Goal: Navigation & Orientation: Find specific page/section

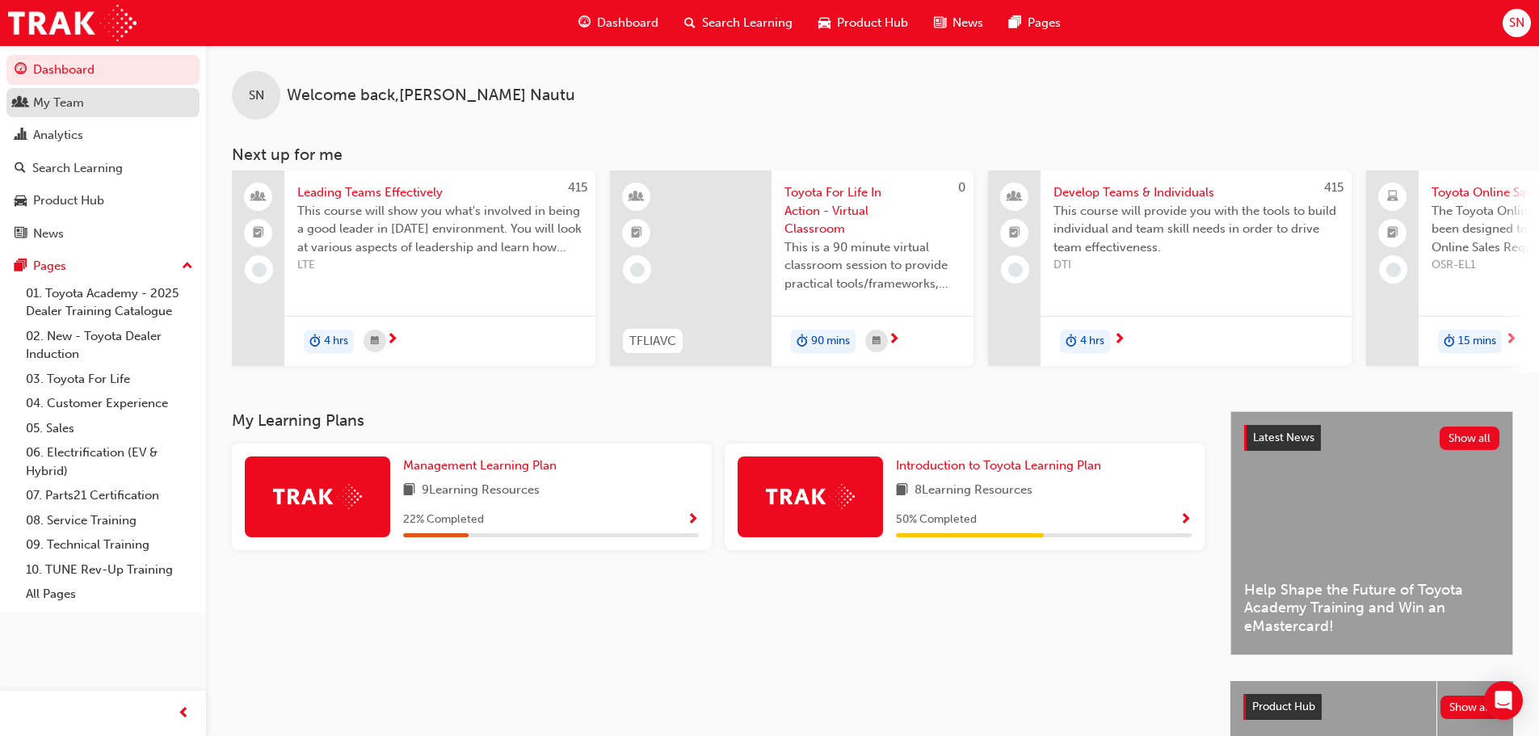
click at [110, 106] on div "My Team" at bounding box center [103, 103] width 177 height 20
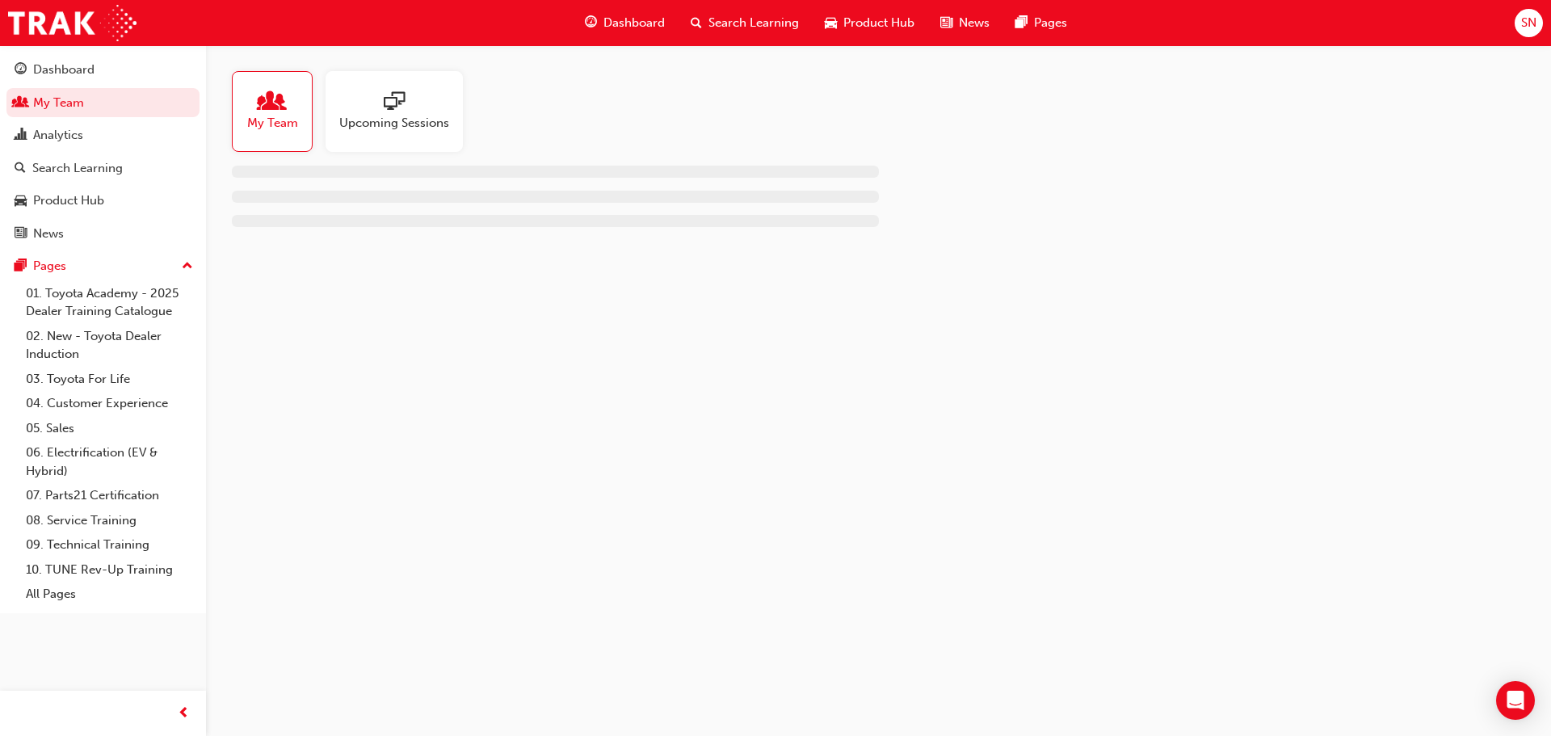
click at [395, 121] on span "Upcoming Sessions" at bounding box center [394, 123] width 110 height 19
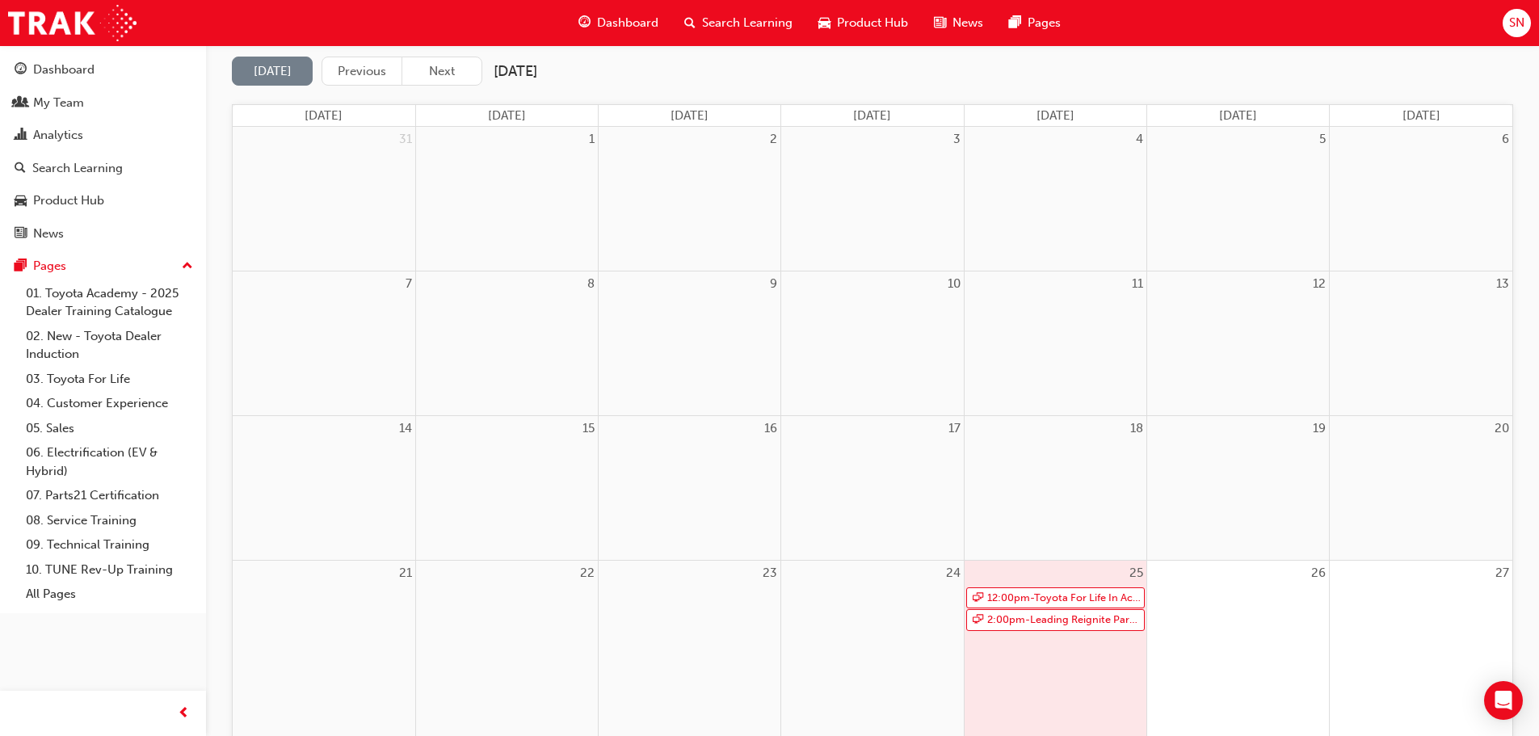
scroll to position [162, 0]
click at [1071, 601] on link "12:00pm - Toyota For Life In Action - Virtual Classroom" at bounding box center [1055, 597] width 179 height 22
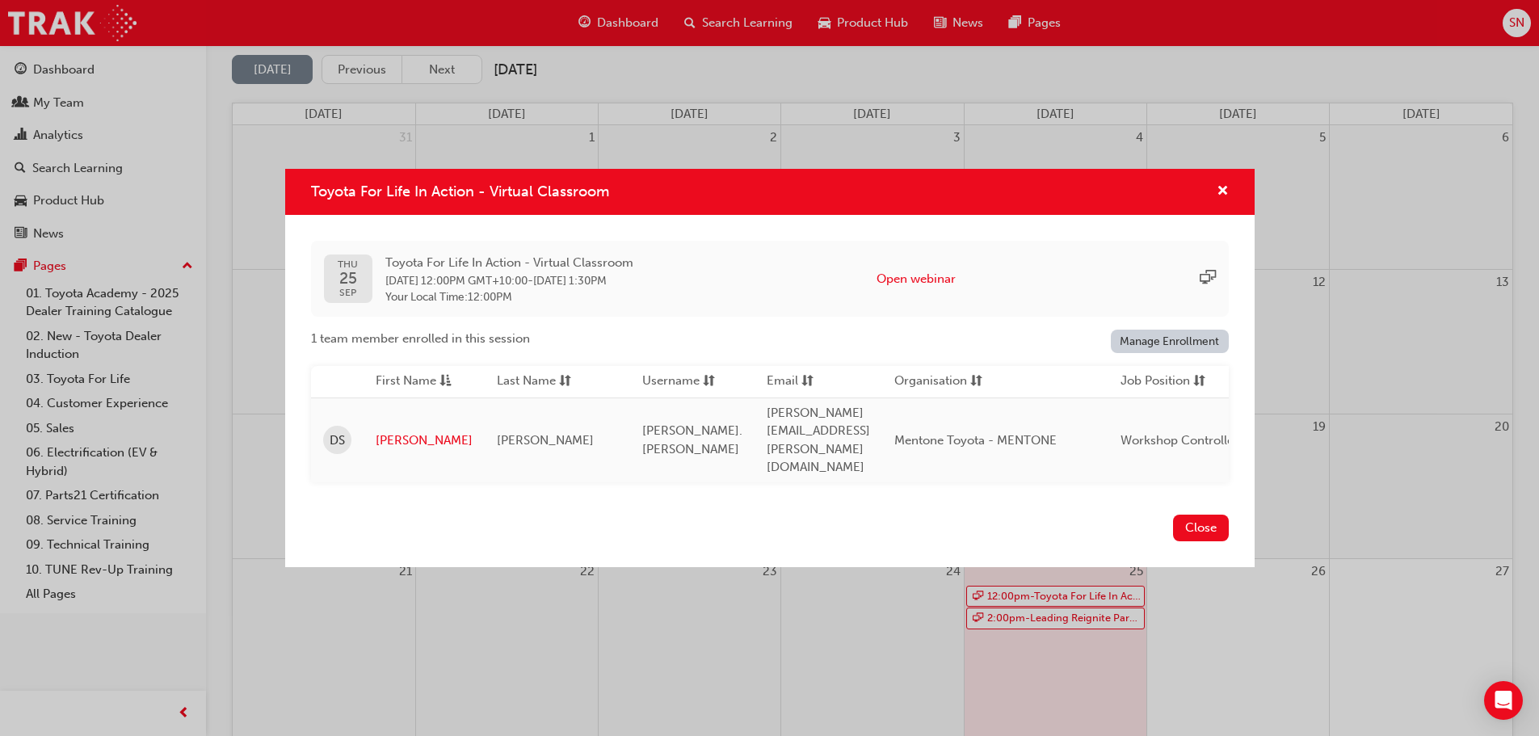
drag, startPoint x: 1191, startPoint y: 519, endPoint x: 1040, endPoint y: 451, distance: 166.7
click at [1191, 519] on button "Close" at bounding box center [1201, 528] width 56 height 27
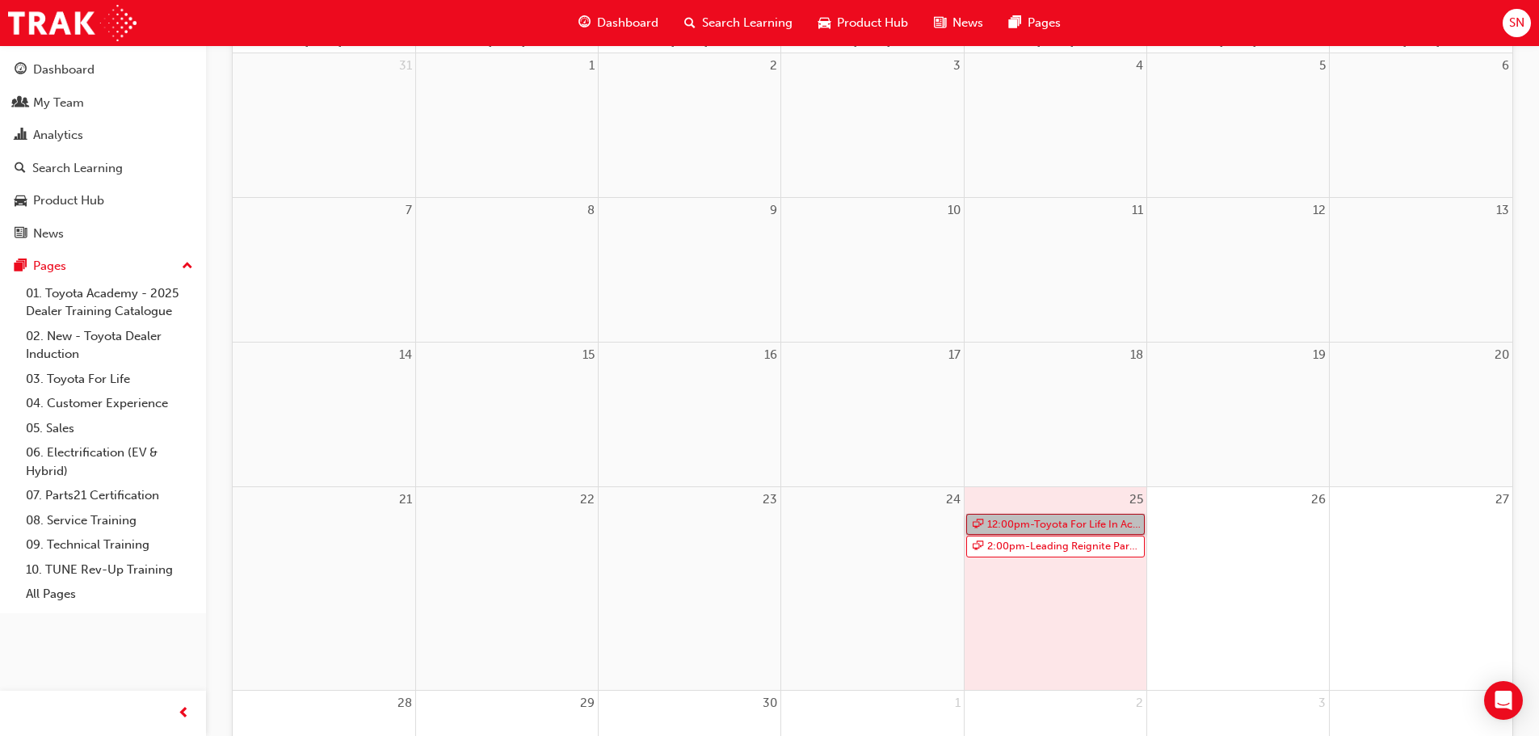
scroll to position [153, 0]
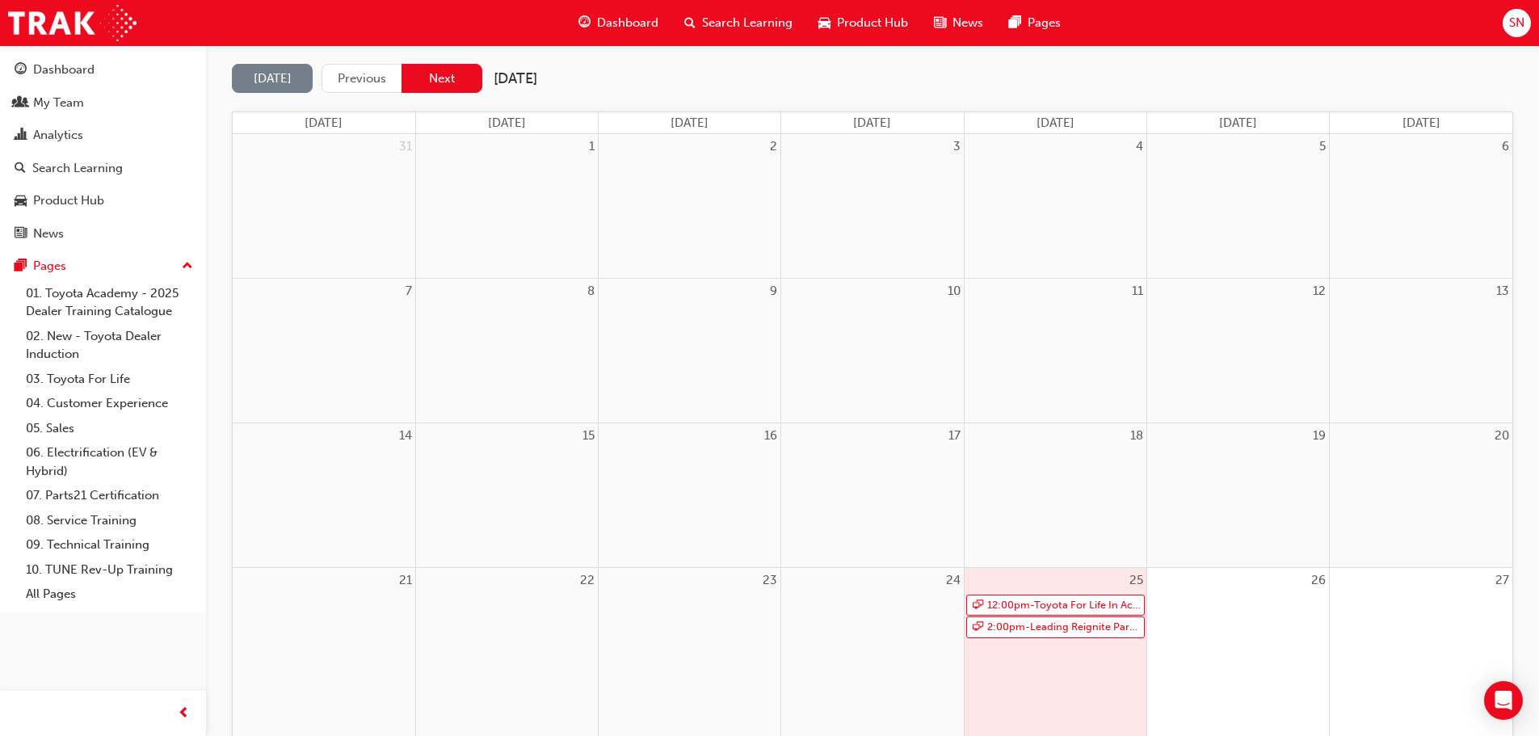
click at [431, 90] on button "Next" at bounding box center [441, 79] width 81 height 30
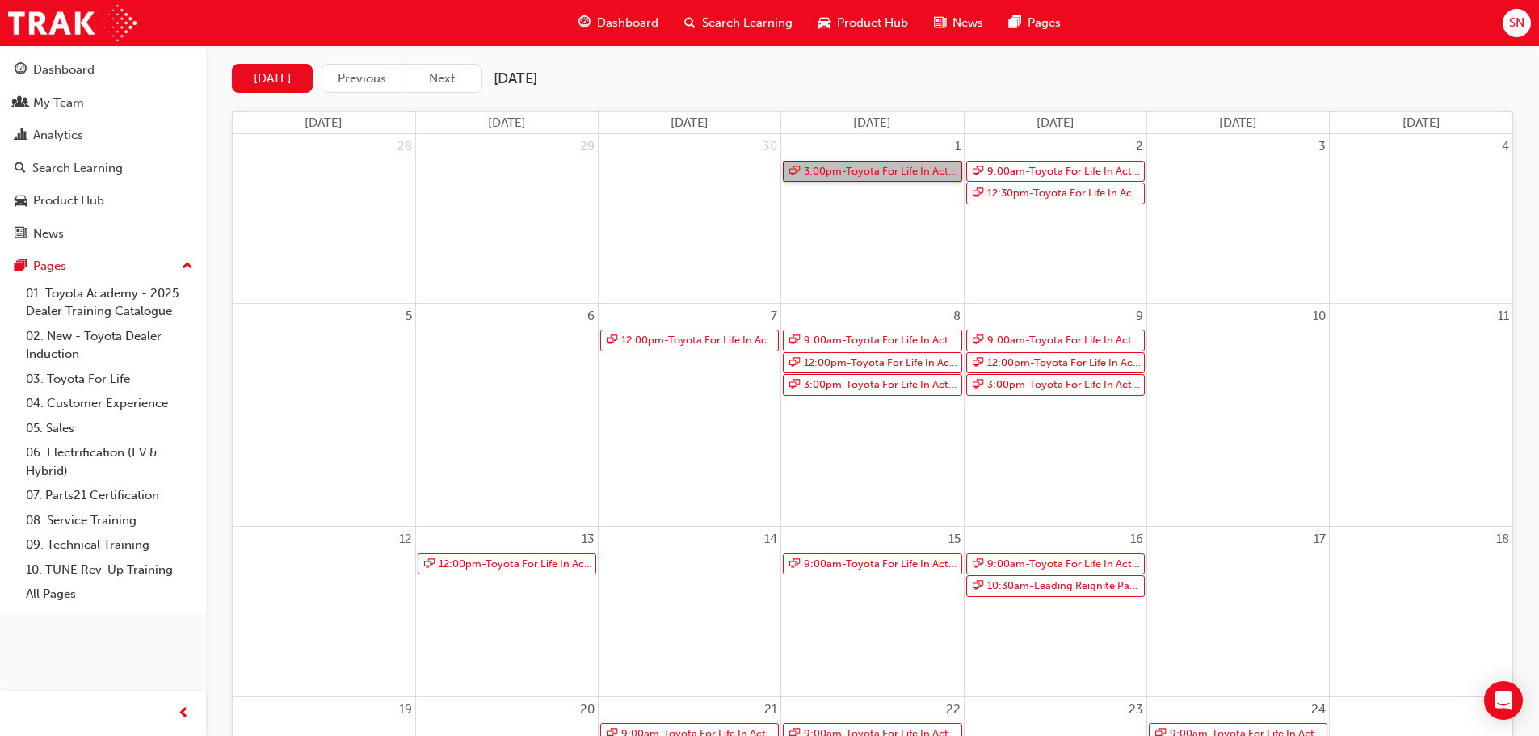
click at [926, 162] on link "3:00pm - Toyota For Life In Action - Virtual Classroom" at bounding box center [872, 172] width 179 height 22
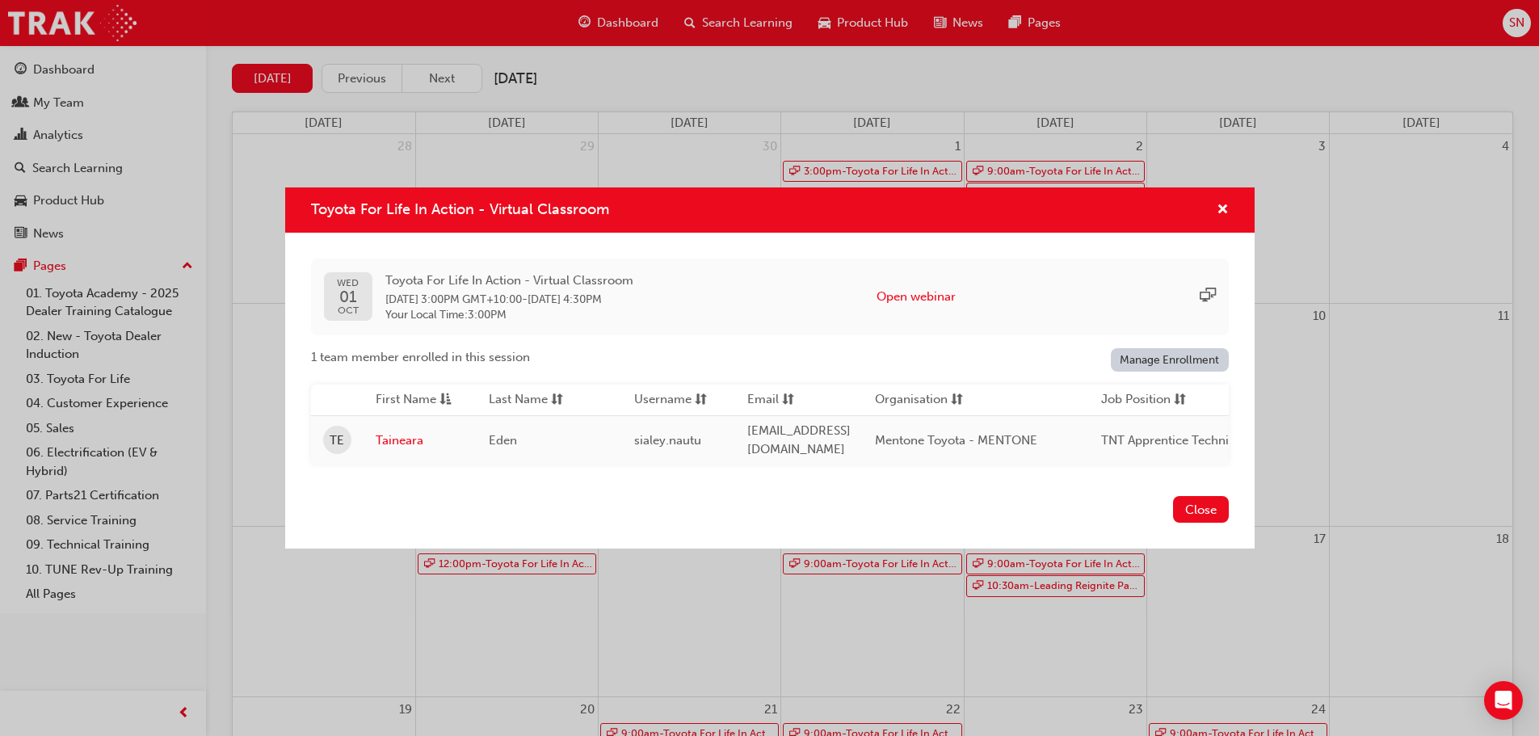
click at [1230, 200] on div "Toyota For Life In Action - Virtual Classroom" at bounding box center [769, 210] width 969 height 46
click at [1221, 204] on span "cross-icon" at bounding box center [1222, 211] width 12 height 15
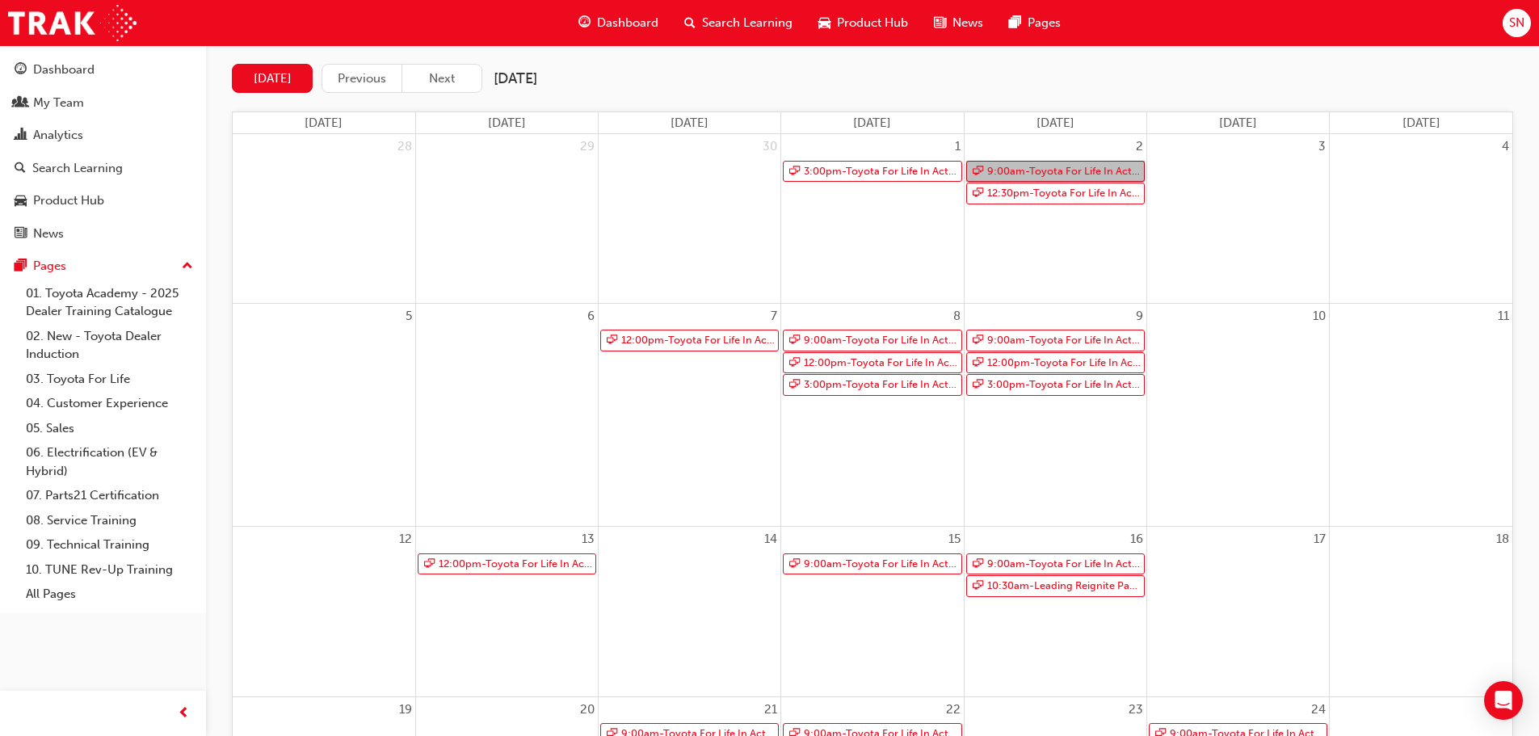
click at [1093, 174] on link "9:00am - Toyota For Life In Action - Virtual Classroom" at bounding box center [1055, 172] width 179 height 22
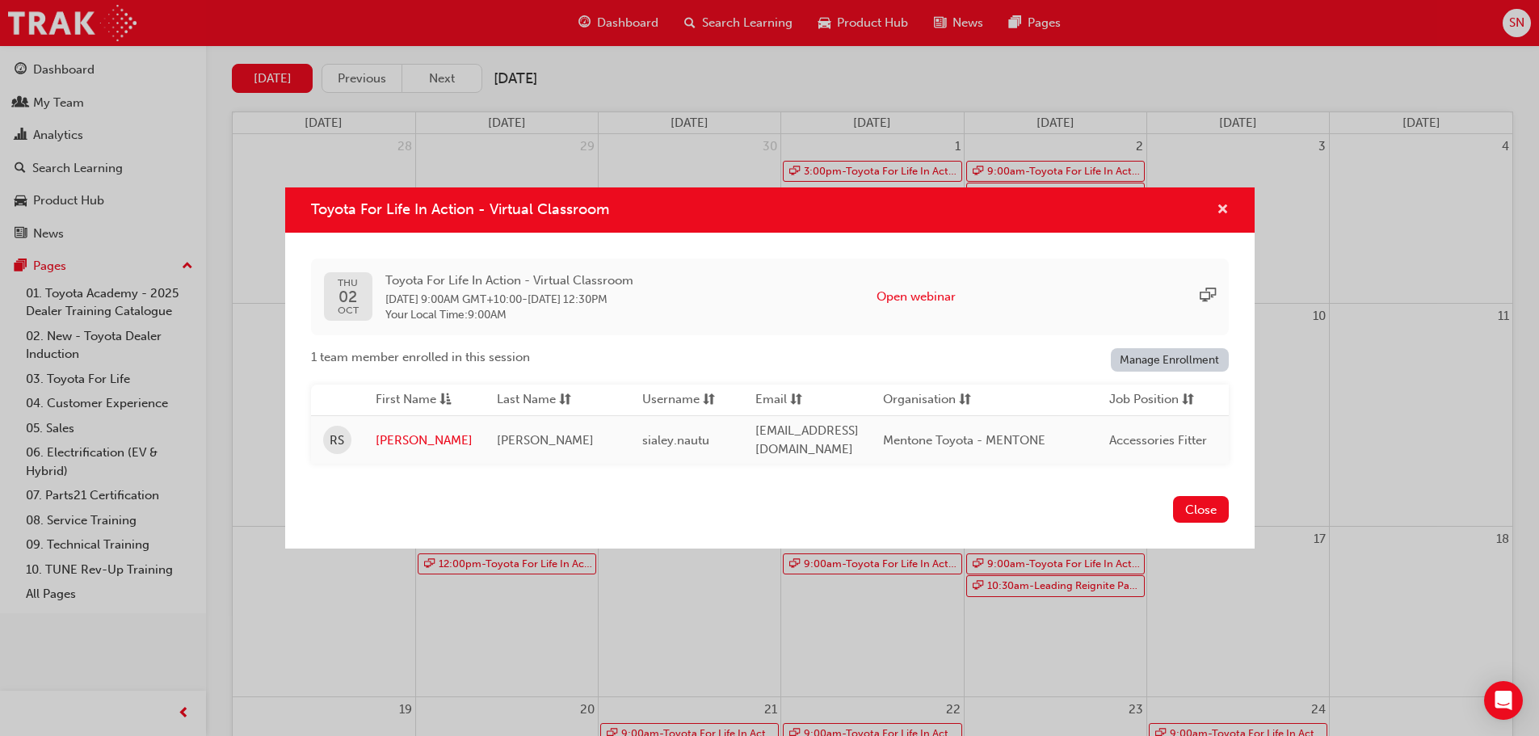
click at [1219, 204] on span "cross-icon" at bounding box center [1222, 211] width 12 height 15
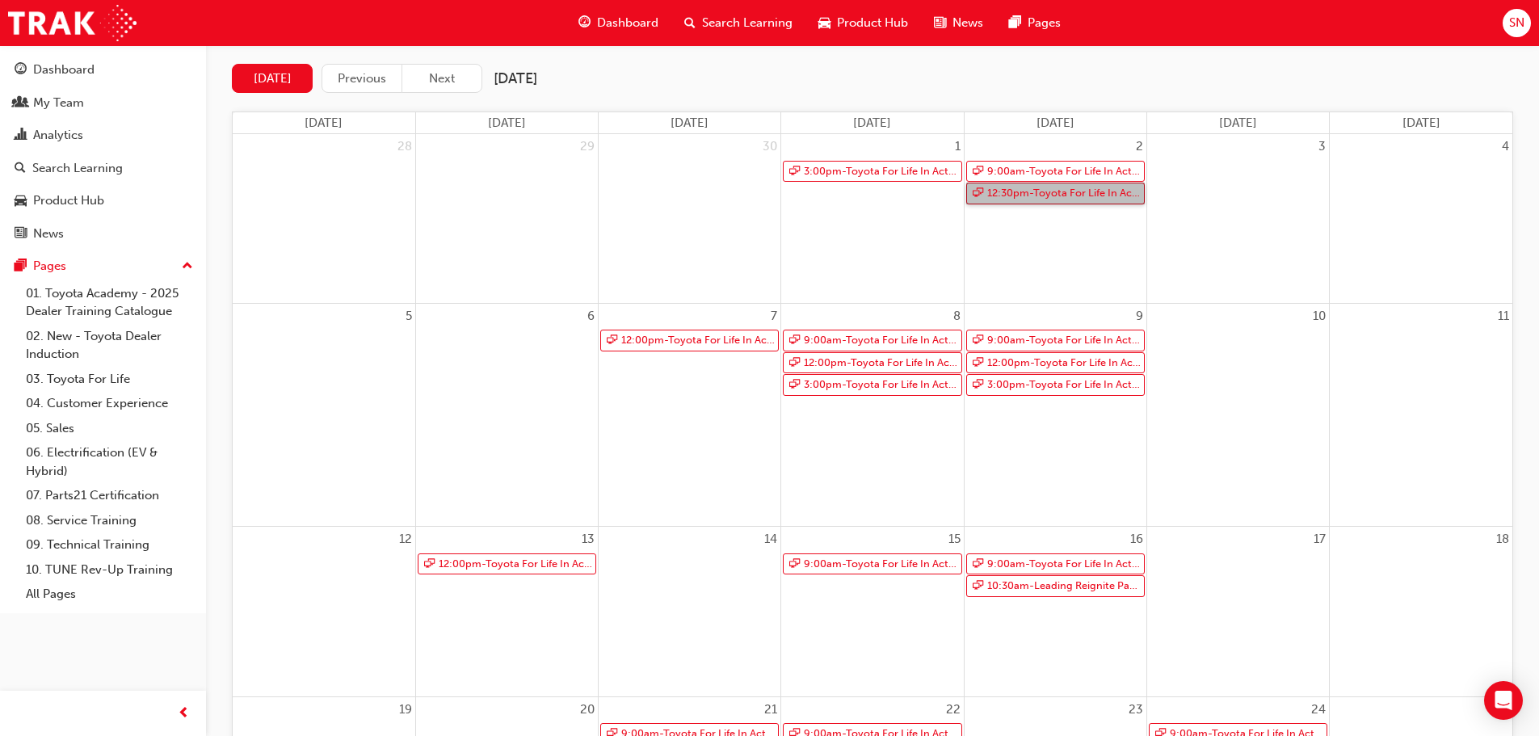
click at [1105, 191] on link "12:30pm - Toyota For Life In Action - Virtual Classroom" at bounding box center [1055, 194] width 179 height 22
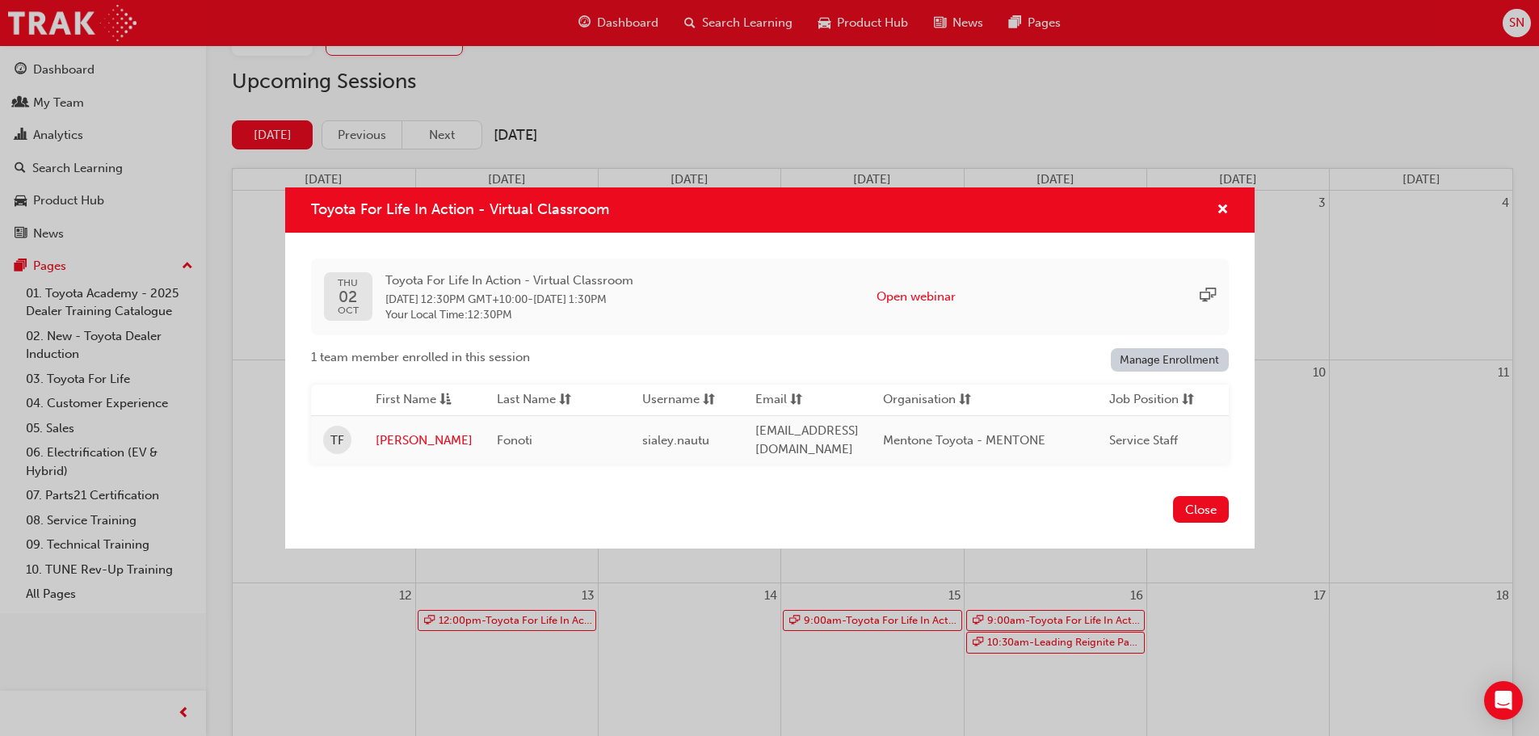
scroll to position [72, 0]
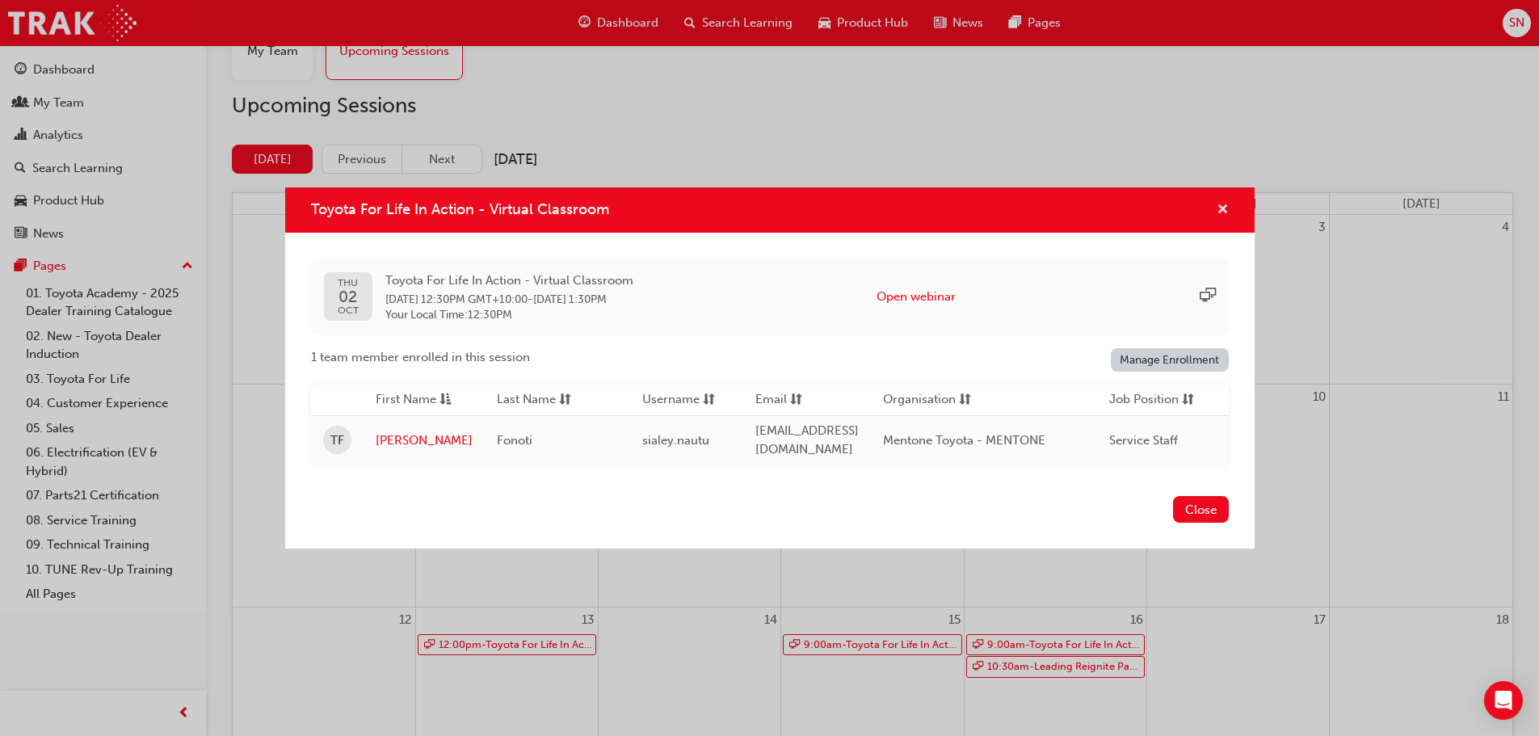
click at [1220, 205] on span "cross-icon" at bounding box center [1222, 211] width 12 height 15
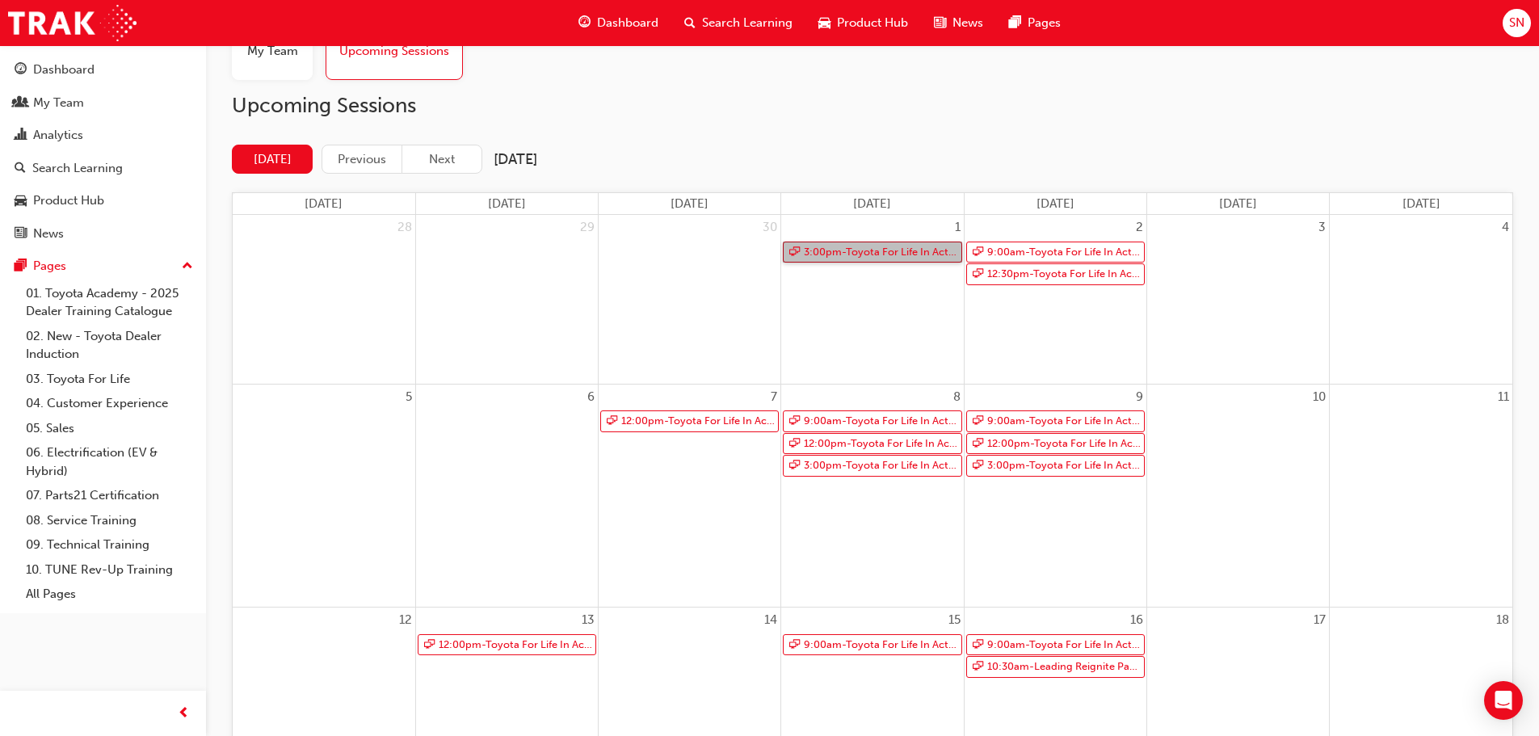
click at [899, 251] on link "3:00pm - Toyota For Life In Action - Virtual Classroom" at bounding box center [872, 253] width 179 height 22
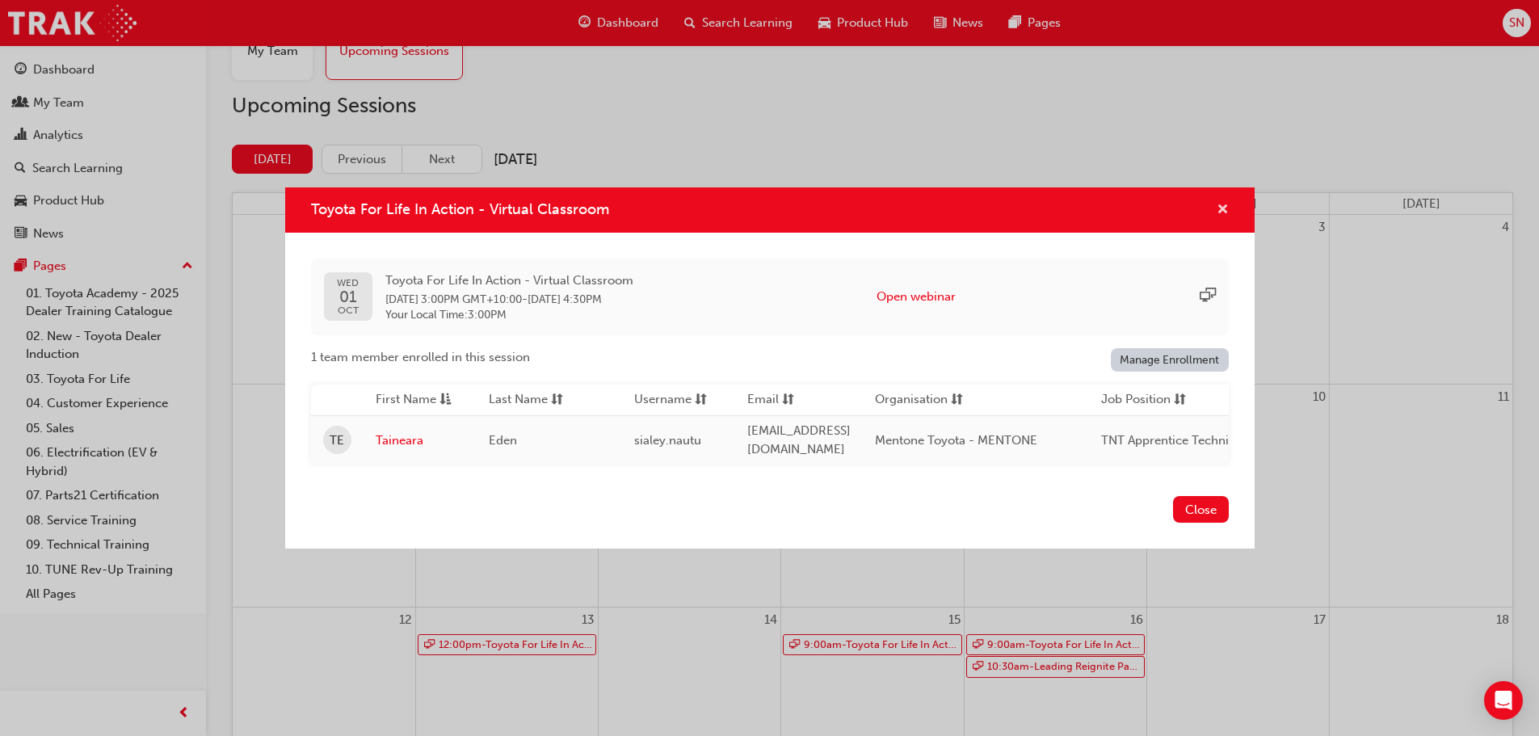
click at [1218, 207] on span "cross-icon" at bounding box center [1222, 211] width 12 height 15
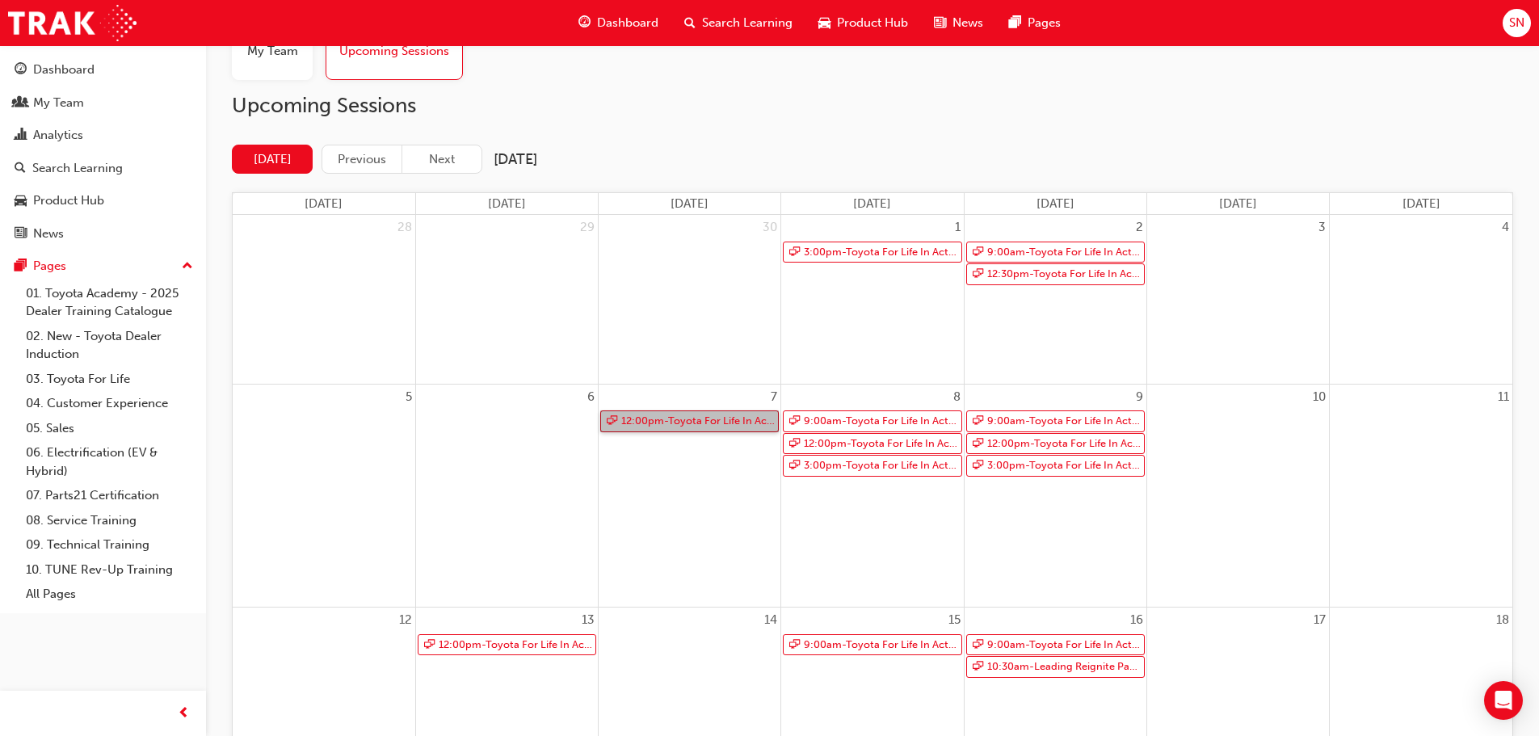
click at [733, 422] on link "12:00pm - Toyota For Life In Action - Virtual Classroom" at bounding box center [689, 421] width 179 height 22
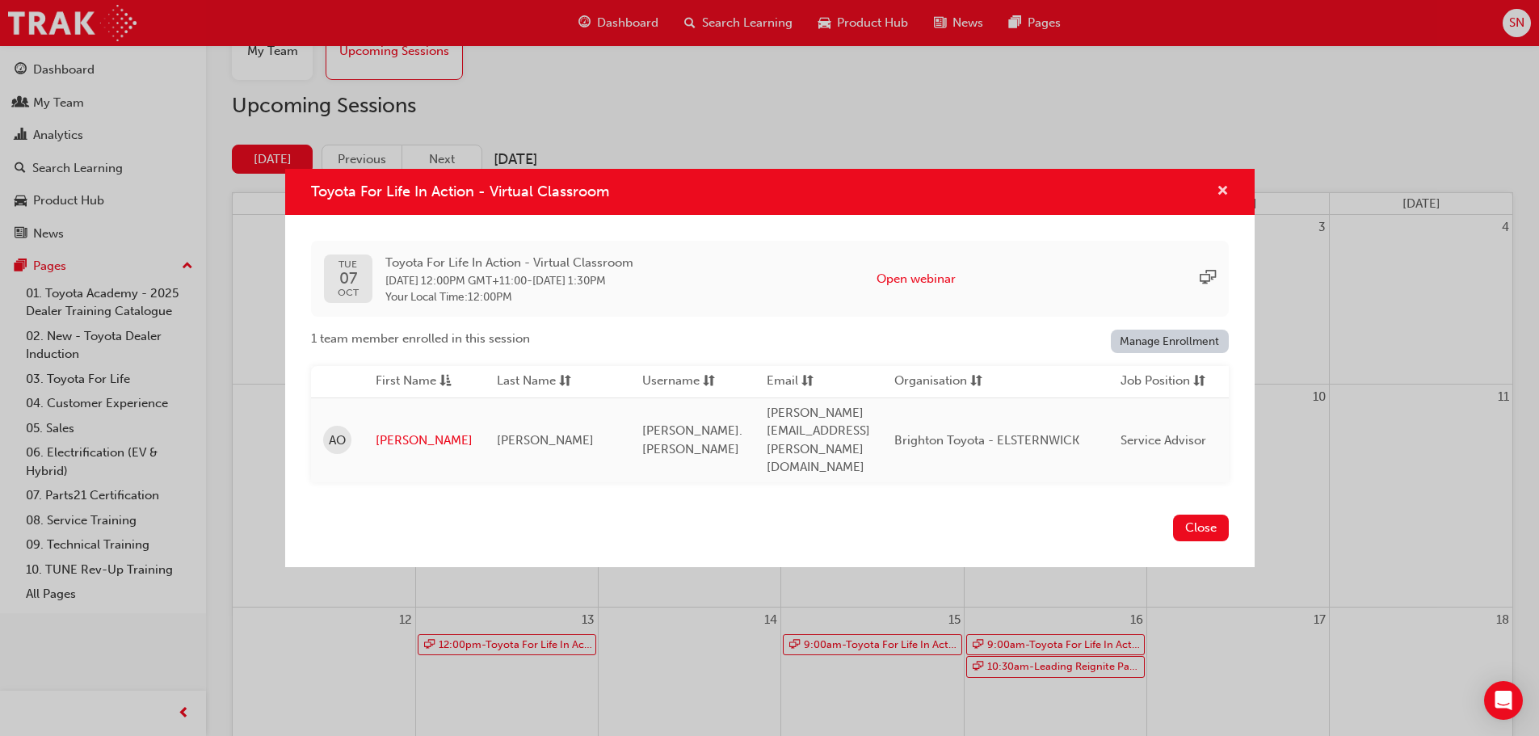
click at [1225, 200] on span "cross-icon" at bounding box center [1222, 192] width 12 height 15
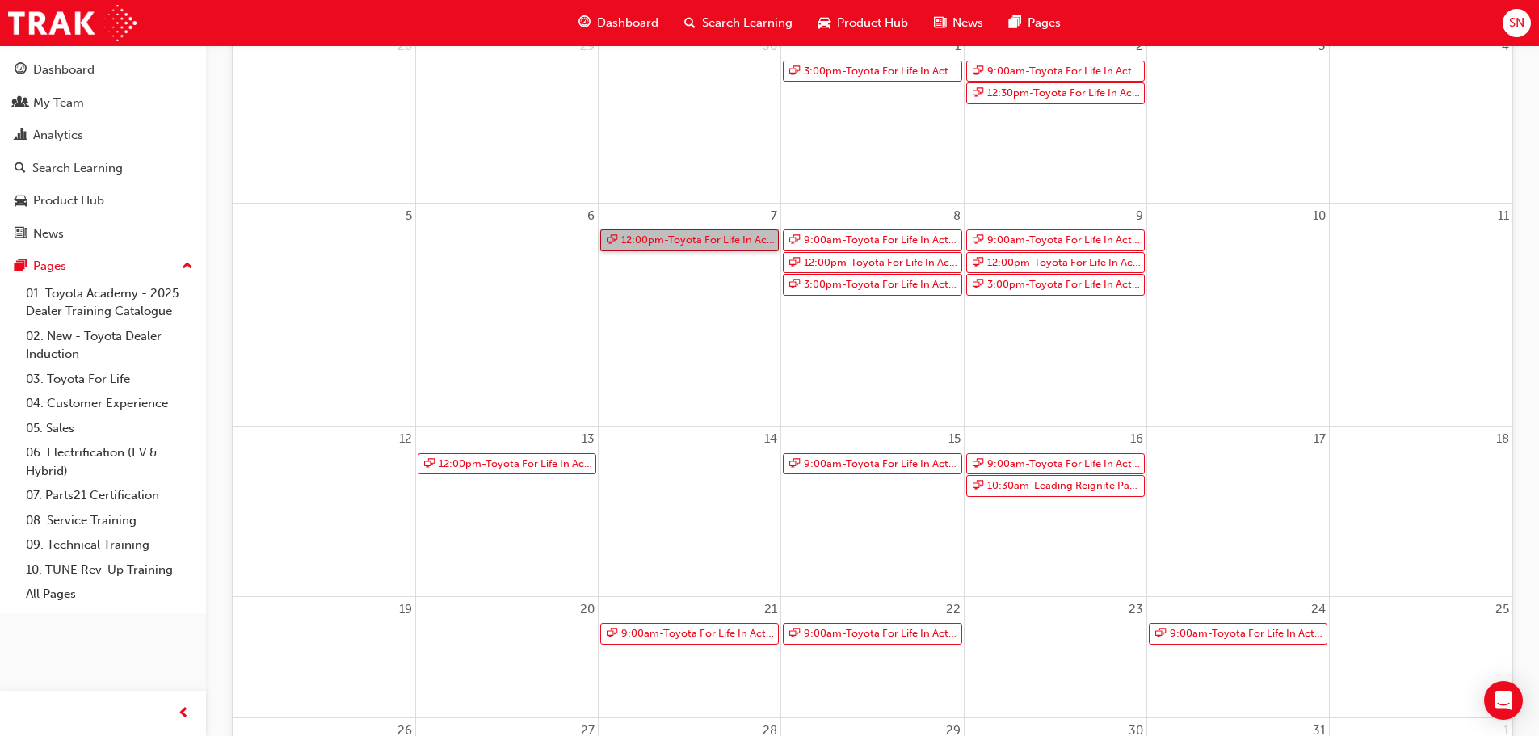
scroll to position [153, 0]
